Goal: Information Seeking & Learning: Learn about a topic

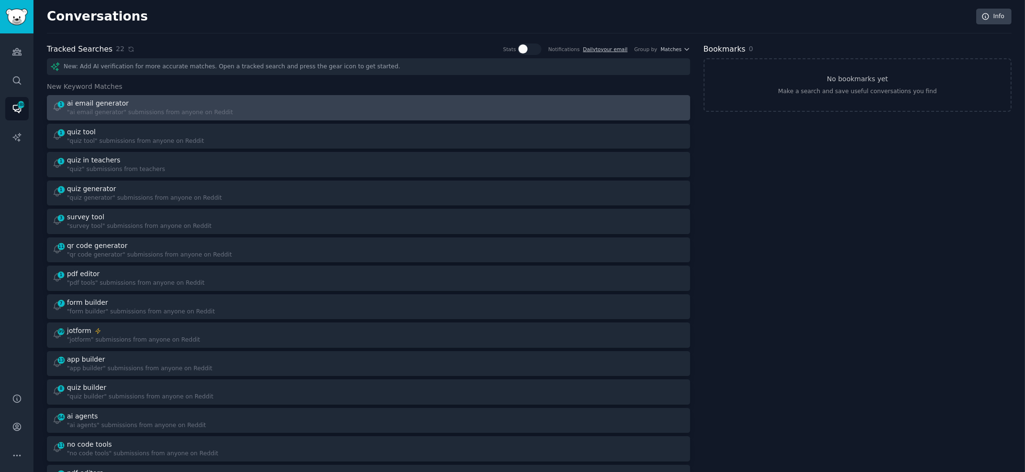
click at [290, 110] on div "1 ai email generator "ai email generator" submissions from anyone on Reddit" at bounding box center [207, 107] width 310 height 19
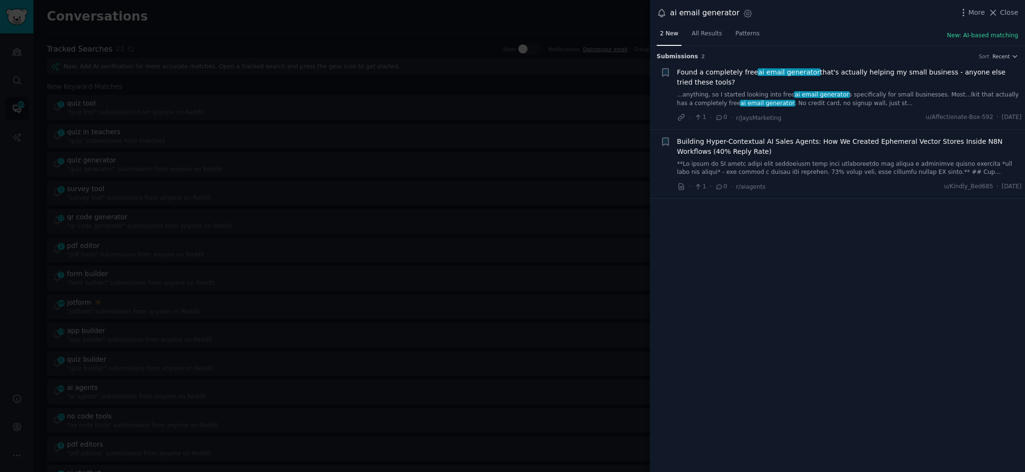
click at [776, 239] on div "Submission s 2 Sort Recent + Found a completely free ai email generator that's …" at bounding box center [837, 259] width 375 height 427
click at [396, 154] on div at bounding box center [512, 236] width 1025 height 472
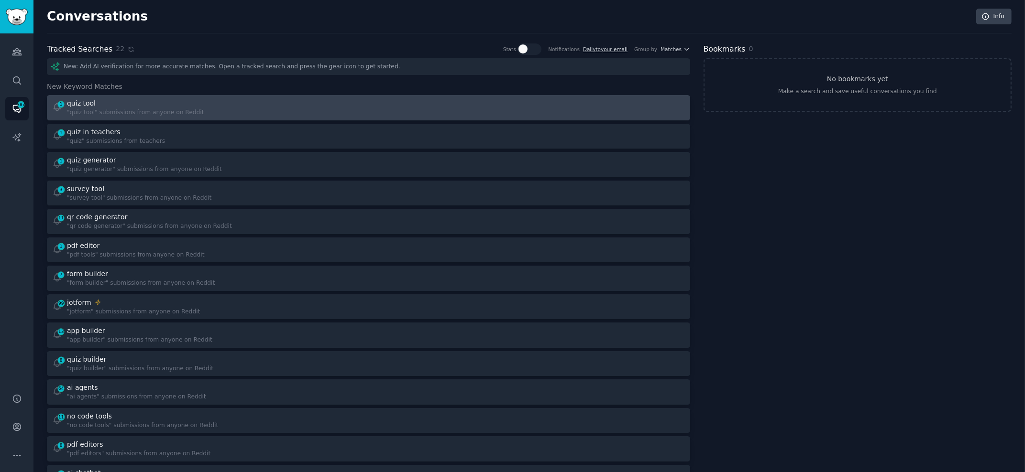
click at [413, 107] on div at bounding box center [530, 107] width 310 height 19
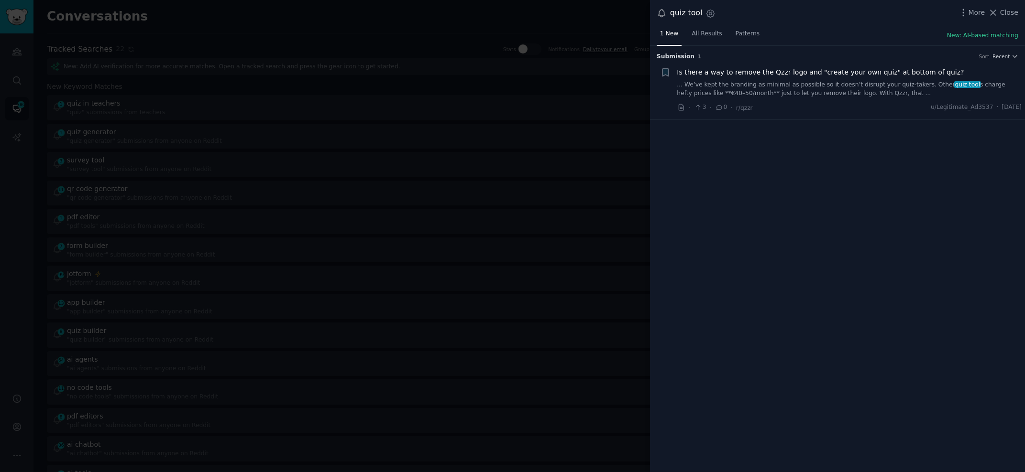
click at [863, 88] on link "... We’ve kept the branding as minimal as possible so it doesn’t disrupt your q…" at bounding box center [849, 89] width 345 height 17
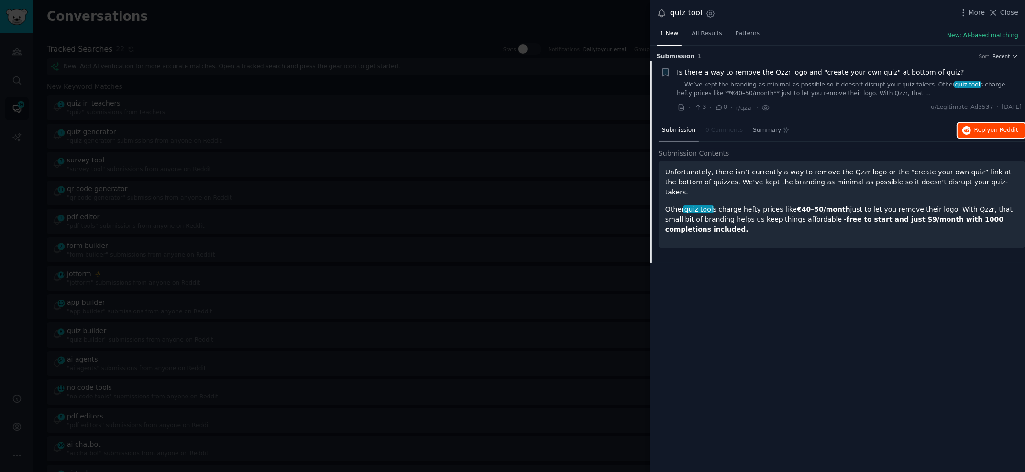
click at [981, 132] on span "Reply on Reddit" at bounding box center [996, 130] width 44 height 9
click at [447, 201] on div at bounding box center [512, 236] width 1025 height 472
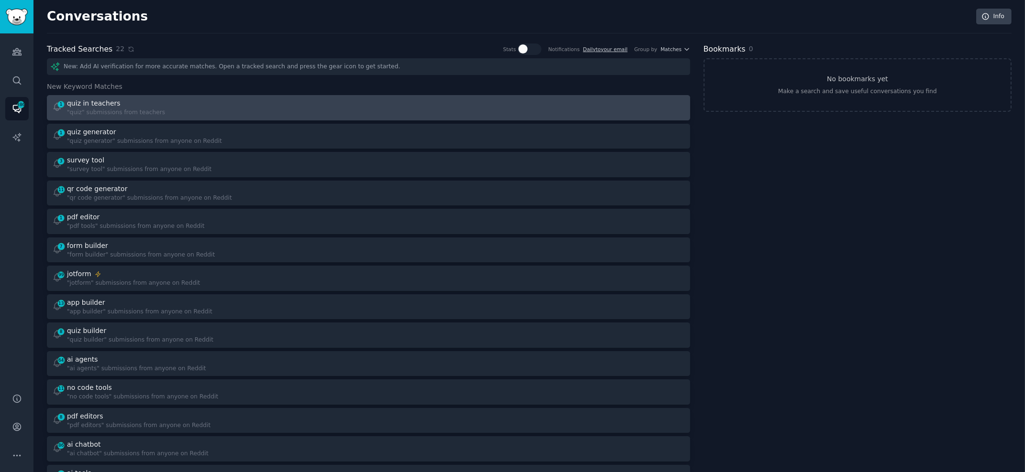
click at [348, 110] on div "1 quiz in teachers "quiz" submissions from teachers" at bounding box center [207, 107] width 310 height 19
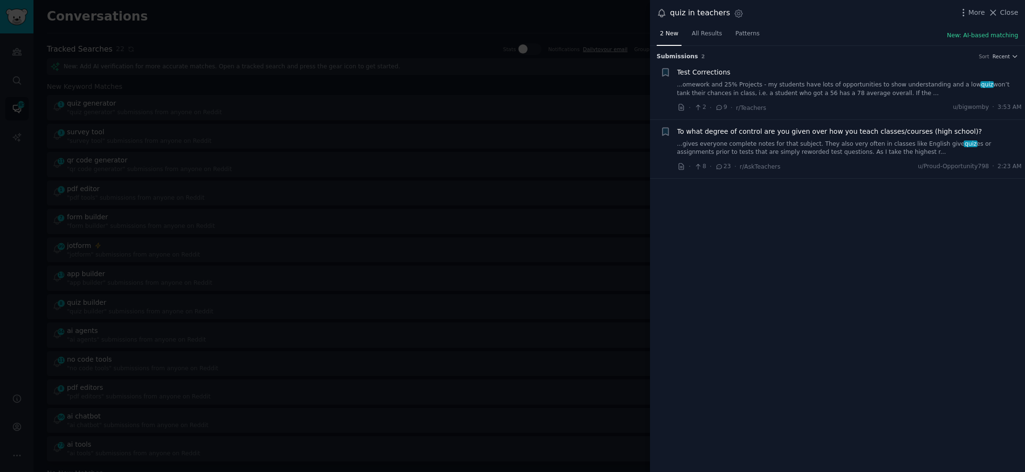
click at [436, 101] on div at bounding box center [512, 236] width 1025 height 472
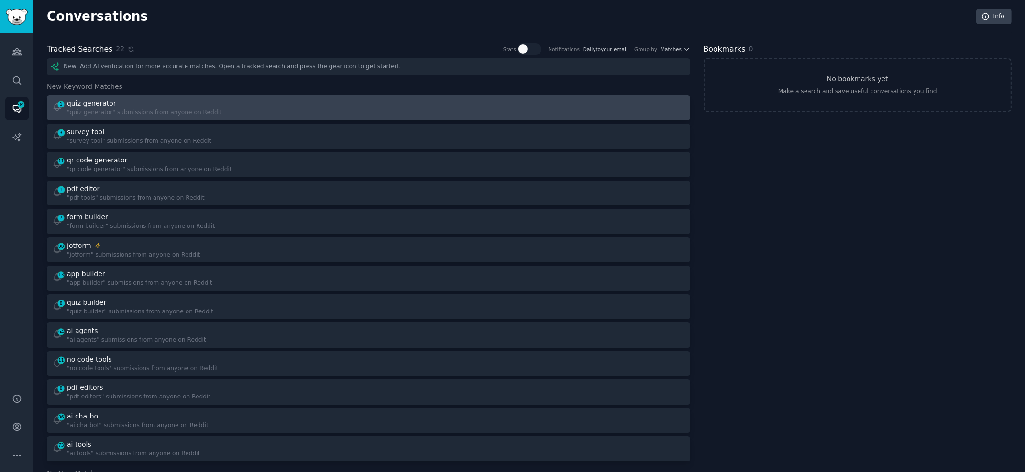
click at [439, 96] on link "1 quiz generator "quiz generator" submissions from anyone on Reddit" at bounding box center [368, 107] width 643 height 25
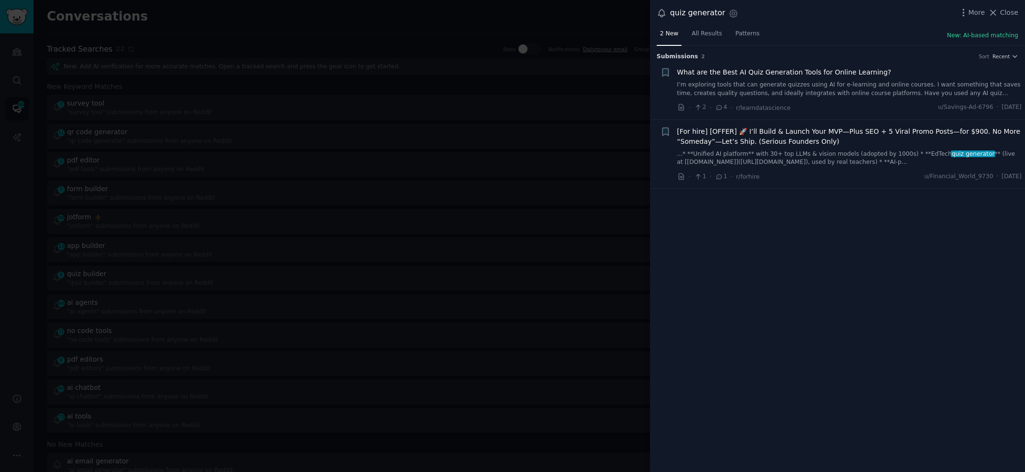
click at [844, 87] on link "I’m exploring tools that can generate quizzes using AI for e-learning and onlin…" at bounding box center [849, 89] width 345 height 17
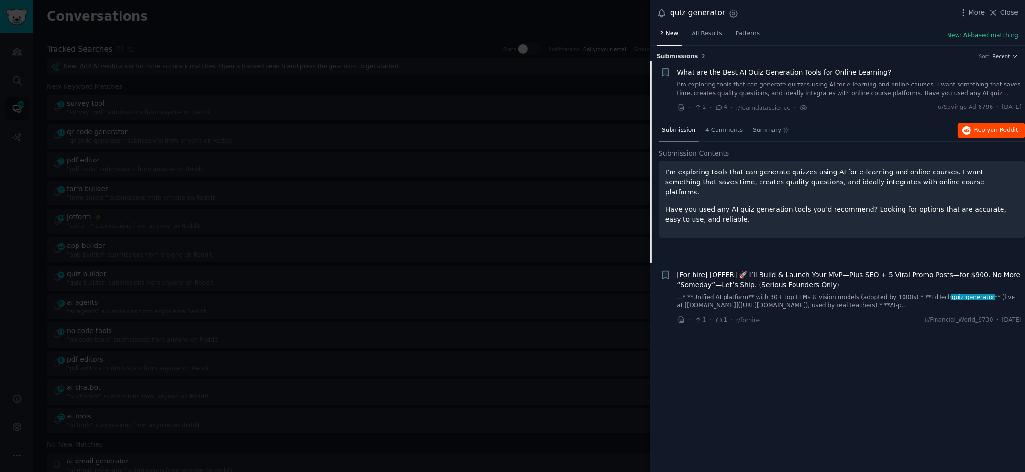
drag, startPoint x: 988, startPoint y: 129, endPoint x: 997, endPoint y: 130, distance: 9.6
click at [361, 204] on div at bounding box center [512, 236] width 1025 height 472
